Goal: Information Seeking & Learning: Learn about a topic

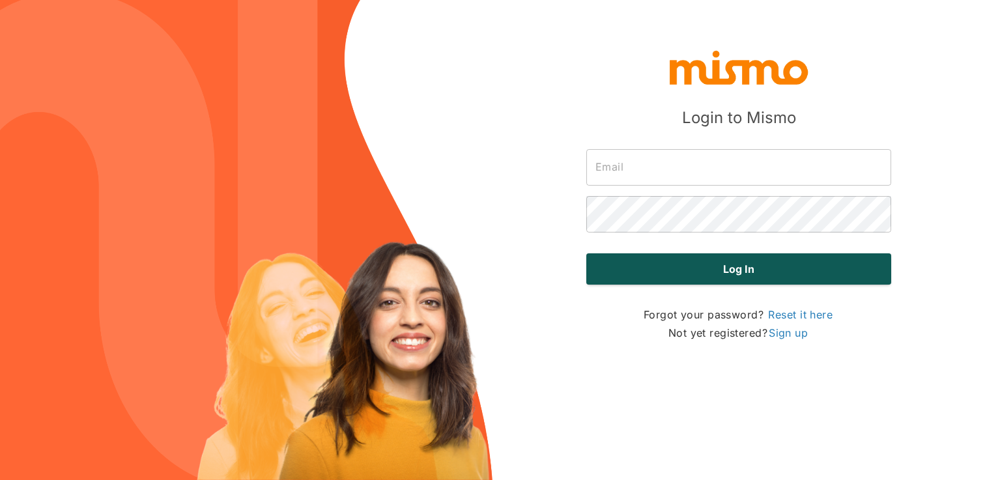
type input "gabriel@mismo.team"
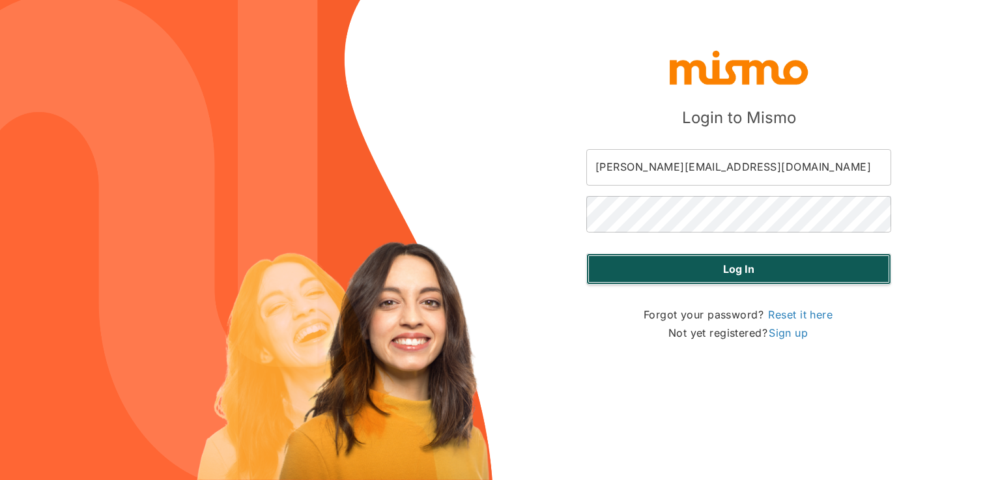
click at [671, 272] on button "Log in" at bounding box center [738, 268] width 305 height 31
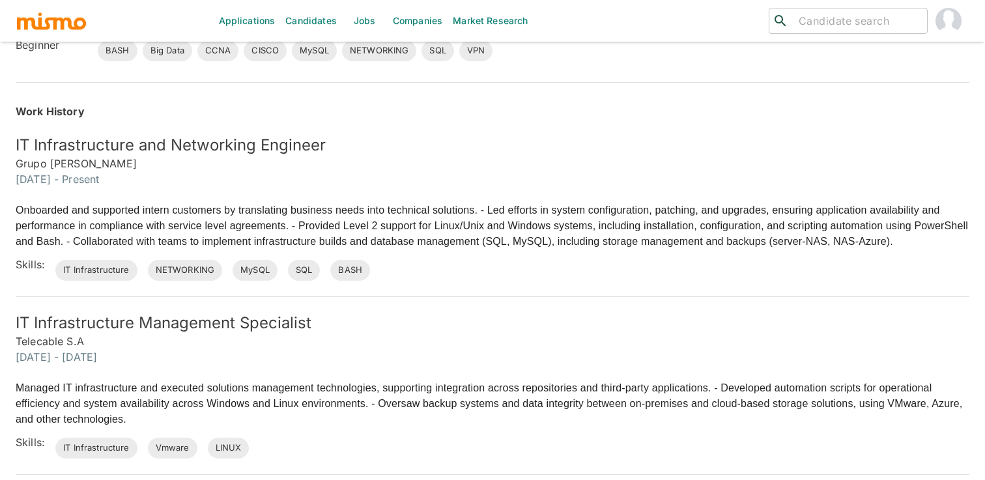
scroll to position [354, 0]
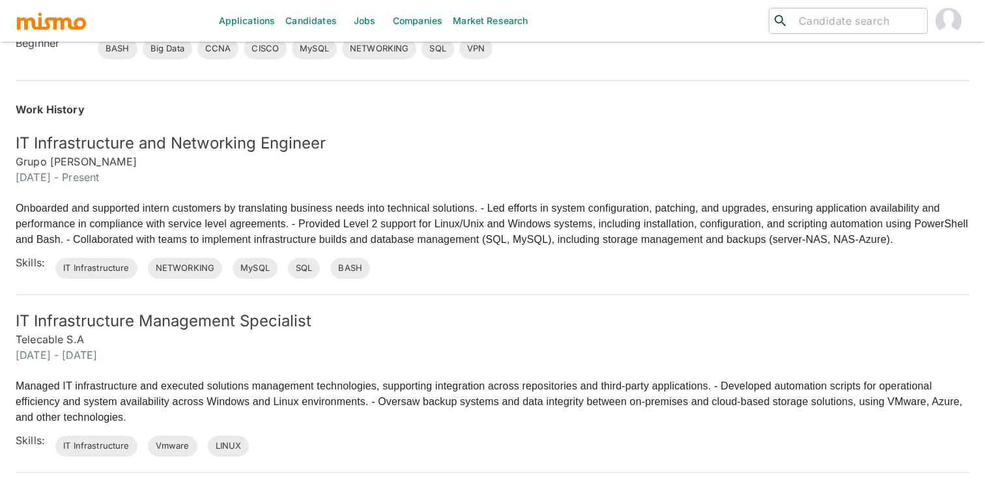
click at [573, 211] on p "Onboarded and supported intern customers by translating business needs into tec…" at bounding box center [493, 224] width 954 height 47
click at [386, 193] on div "Onboarded and supported intern customers by translating business needs into tec…" at bounding box center [484, 232] width 969 height 94
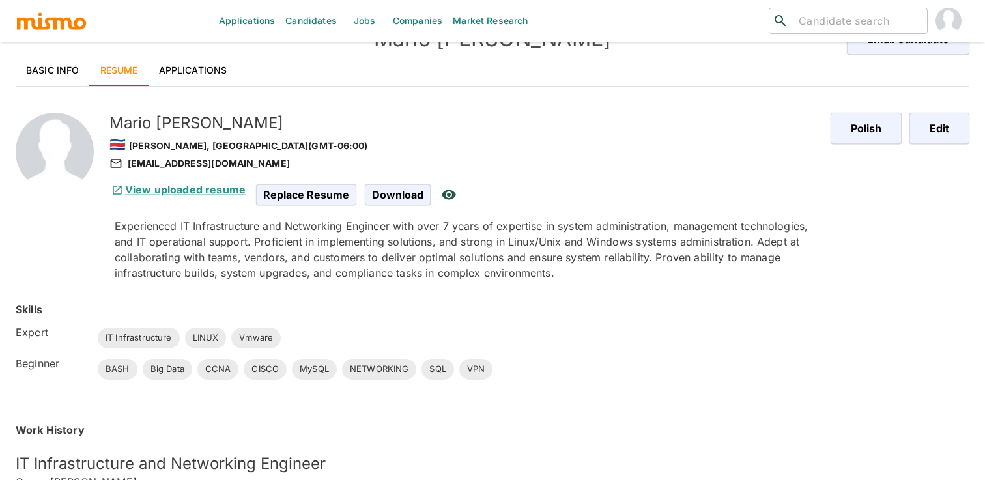
scroll to position [0, 0]
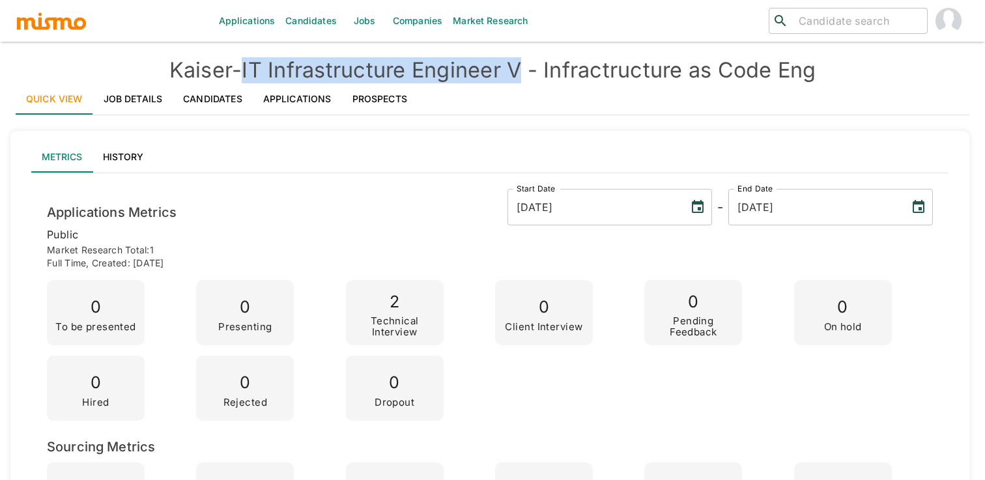
drag, startPoint x: 250, startPoint y: 67, endPoint x: 524, endPoint y: 64, distance: 274.2
click at [524, 64] on h4 "Kaiser - IT Infrastructure Engineer V - Infractructure as Code Eng" at bounding box center [493, 70] width 954 height 26
copy h4 "IT Infrastructure Engineer V"
